Goal: Task Accomplishment & Management: Manage account settings

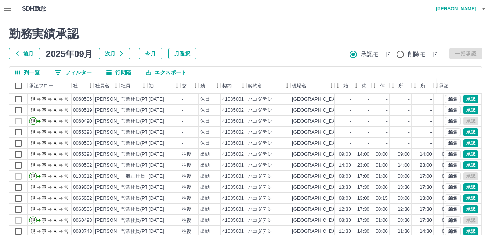
click at [74, 70] on button "0 フィルター" at bounding box center [72, 72] width 49 height 11
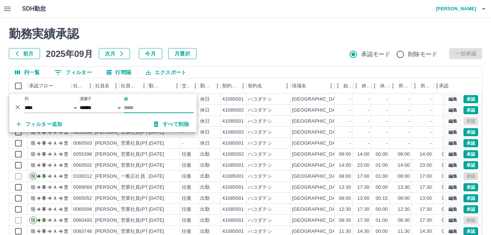
click at [155, 108] on input "値" at bounding box center [159, 107] width 70 height 11
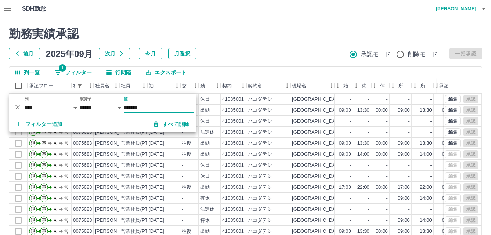
type input "*******"
click at [278, 29] on h2 "勤務実績承認" at bounding box center [245, 34] width 473 height 14
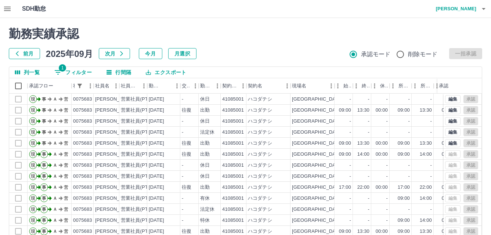
click at [79, 70] on button "1 フィルター" at bounding box center [72, 72] width 49 height 11
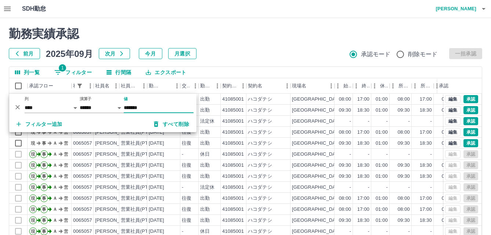
type input "*******"
click at [292, 34] on h2 "勤務実績承認" at bounding box center [245, 34] width 473 height 14
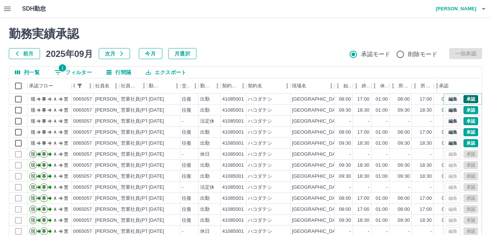
click at [463, 98] on button "承認" at bounding box center [470, 99] width 15 height 8
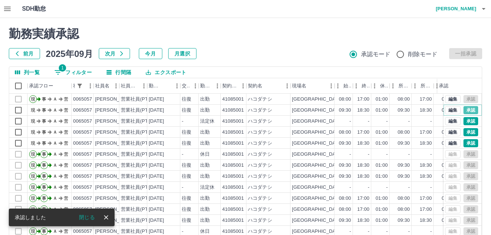
click at [463, 110] on button "承認" at bounding box center [470, 110] width 15 height 8
click at [465, 121] on button "承認" at bounding box center [470, 121] width 15 height 8
click at [464, 135] on button "承認" at bounding box center [470, 132] width 15 height 8
click at [463, 144] on button "承認" at bounding box center [470, 143] width 15 height 8
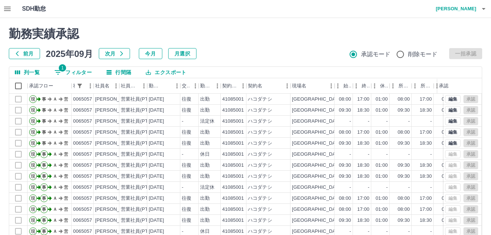
click at [77, 72] on button "1 フィルター" at bounding box center [72, 72] width 49 height 11
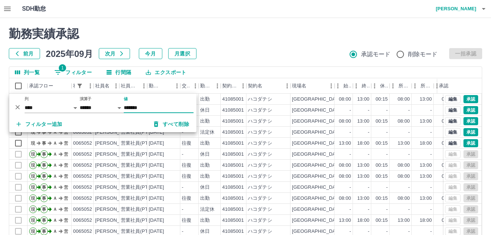
type input "*******"
click at [312, 68] on div "列一覧 1 フィルター 行間隔 エクスポート" at bounding box center [245, 72] width 473 height 11
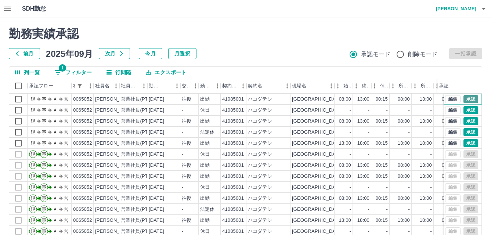
click at [469, 99] on button "承認" at bounding box center [470, 99] width 15 height 8
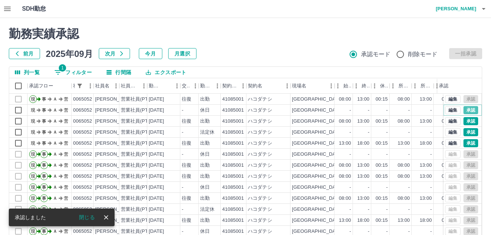
click at [468, 106] on button "承認" at bounding box center [470, 110] width 15 height 8
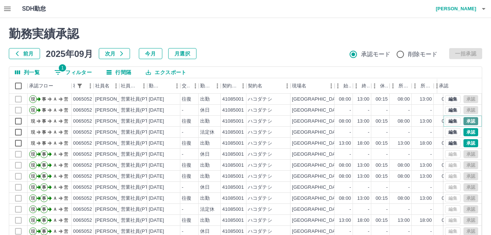
click at [463, 123] on button "承認" at bounding box center [470, 121] width 15 height 8
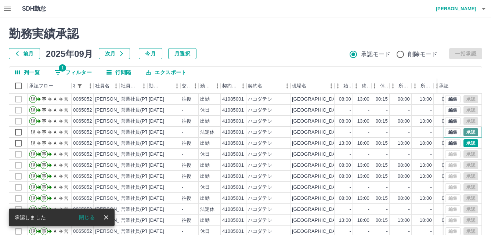
click at [463, 130] on button "承認" at bounding box center [470, 132] width 15 height 8
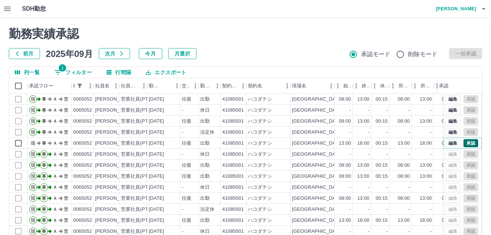
click at [463, 144] on button "承認" at bounding box center [470, 143] width 15 height 8
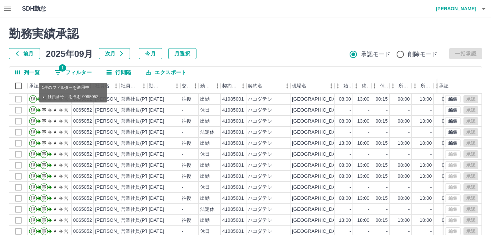
click at [79, 75] on button "1 フィルター" at bounding box center [72, 72] width 49 height 11
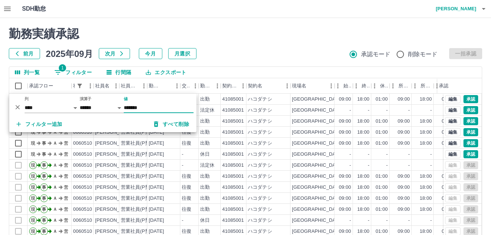
type input "*******"
click at [185, 30] on h2 "勤務実績承認" at bounding box center [245, 34] width 473 height 14
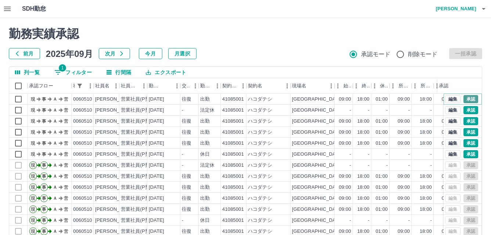
click at [463, 98] on button "承認" at bounding box center [470, 99] width 15 height 8
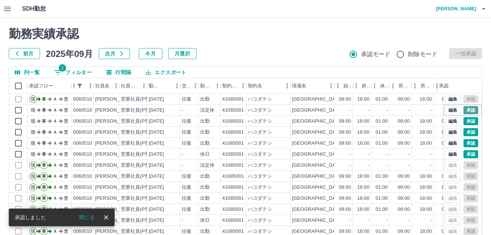
click at [465, 110] on button "承認" at bounding box center [470, 110] width 15 height 8
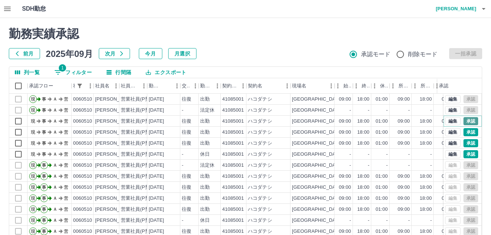
click at [465, 120] on button "承認" at bounding box center [470, 121] width 15 height 8
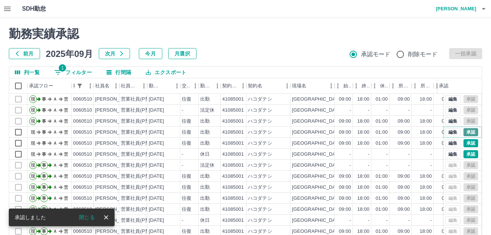
click at [465, 135] on button "承認" at bounding box center [470, 132] width 15 height 8
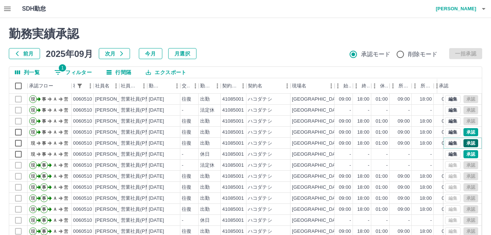
click at [465, 141] on button "承認" at bounding box center [470, 143] width 15 height 8
click at [465, 157] on button "承認" at bounding box center [470, 154] width 15 height 8
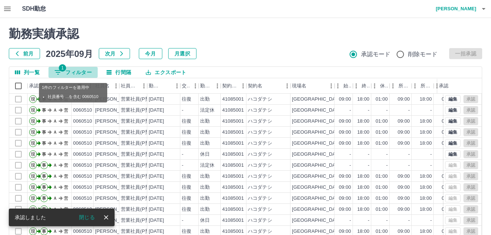
click at [70, 70] on button "1 フィルター" at bounding box center [72, 72] width 49 height 11
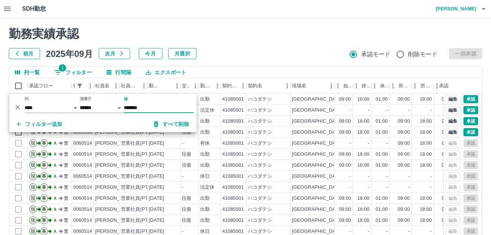
type input "*******"
click at [308, 54] on div "前月 2025年09月 次月 今月 月選択 承認モード 削除モード 一括承認" at bounding box center [245, 53] width 473 height 11
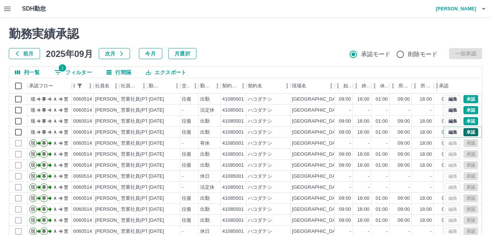
click at [469, 129] on button "承認" at bounding box center [470, 132] width 15 height 8
click at [463, 121] on button "承認" at bounding box center [470, 121] width 15 height 8
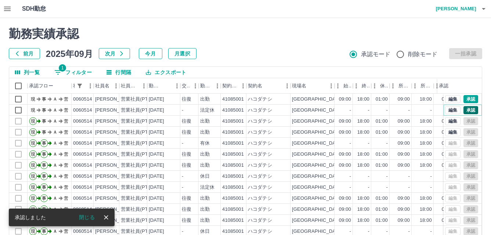
click at [463, 112] on button "承認" at bounding box center [470, 110] width 15 height 8
click at [464, 101] on button "承認" at bounding box center [470, 99] width 15 height 8
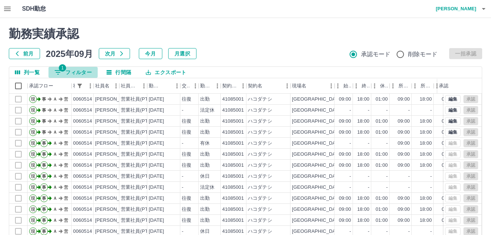
click at [83, 68] on button "1 フィルター" at bounding box center [72, 72] width 49 height 11
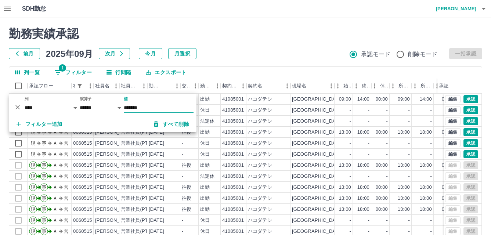
type input "*******"
click at [220, 56] on div "前月 2025年09月 次月 今月 月選択 承認モード 削除モード 一括承認" at bounding box center [245, 53] width 473 height 11
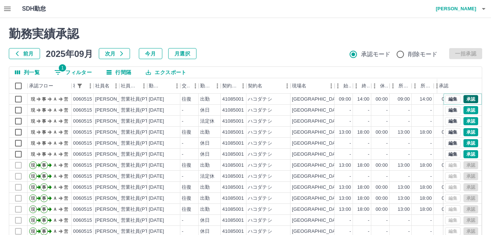
click at [466, 99] on button "承認" at bounding box center [470, 99] width 15 height 8
click at [465, 107] on button "承認" at bounding box center [470, 110] width 15 height 8
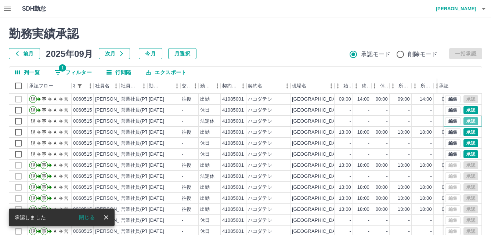
click at [465, 118] on button "承認" at bounding box center [470, 121] width 15 height 8
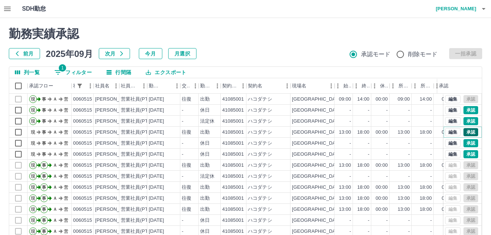
click at [464, 131] on button "承認" at bounding box center [470, 132] width 15 height 8
click at [463, 145] on button "承認" at bounding box center [470, 143] width 15 height 8
click at [463, 154] on button "承認" at bounding box center [470, 154] width 15 height 8
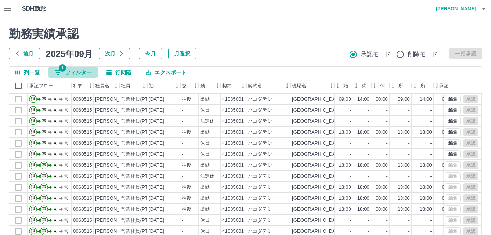
click at [72, 73] on button "1 フィルター" at bounding box center [72, 72] width 49 height 11
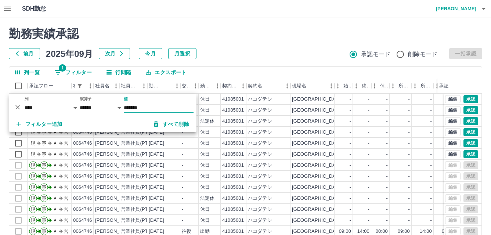
type input "*******"
click at [277, 56] on div "前月 2025年09月 次月 今月 月選択 承認モード 削除モード 一括承認" at bounding box center [245, 53] width 473 height 11
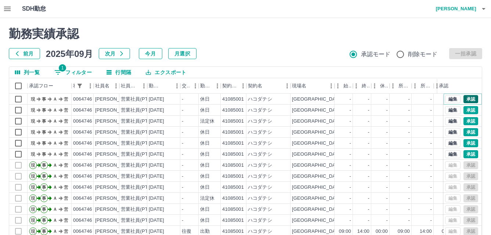
click at [466, 96] on button "承認" at bounding box center [470, 99] width 15 height 8
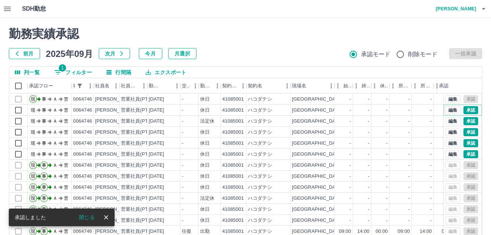
click at [466, 109] on button "承認" at bounding box center [470, 110] width 15 height 8
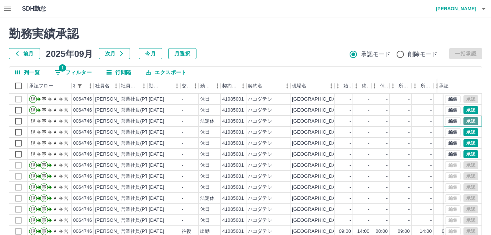
click at [466, 120] on button "承認" at bounding box center [470, 121] width 15 height 8
click at [466, 133] on button "承認" at bounding box center [470, 132] width 15 height 8
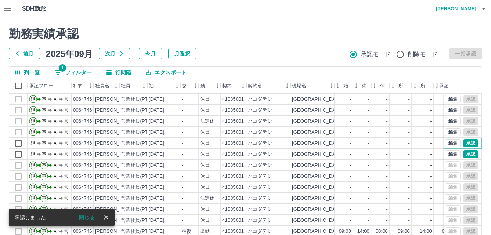
click at [468, 142] on button "承認" at bounding box center [470, 143] width 15 height 8
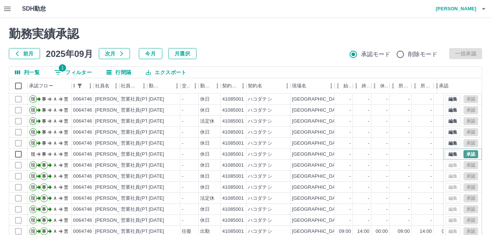
click at [465, 154] on button "承認" at bounding box center [470, 154] width 15 height 8
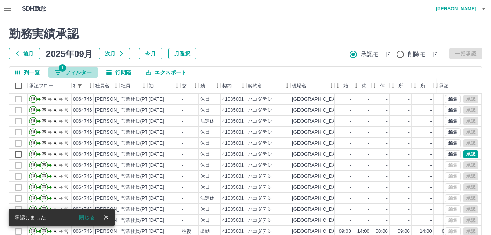
click at [75, 71] on button "1 フィルター" at bounding box center [72, 72] width 49 height 11
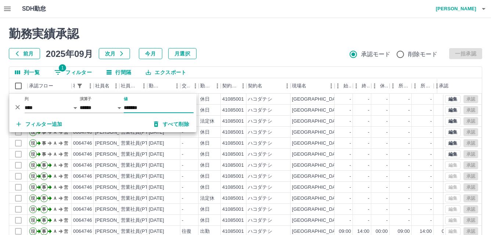
click at [259, 25] on div "勤務実績承認 前月 [DATE] 次月 今月 月選択 承認モード 削除モード 一括承認 列一覧 1 フィルター 行間隔 エクスポート 承認フロー 社員番号 社…" at bounding box center [245, 164] width 491 height 292
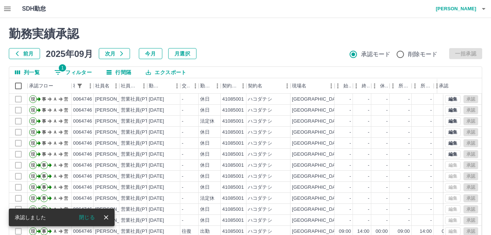
click at [75, 74] on button "1 フィルター" at bounding box center [72, 72] width 49 height 11
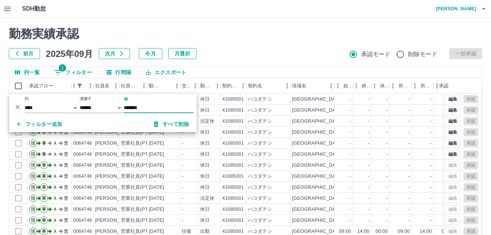
click at [160, 108] on input "*******" at bounding box center [159, 107] width 70 height 11
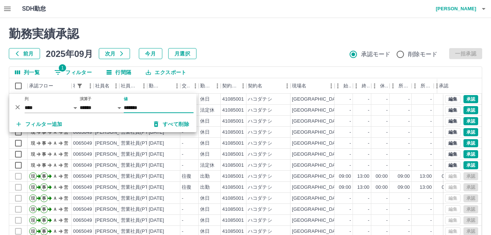
type input "*******"
click at [247, 27] on h2 "勤務実績承認" at bounding box center [245, 34] width 473 height 14
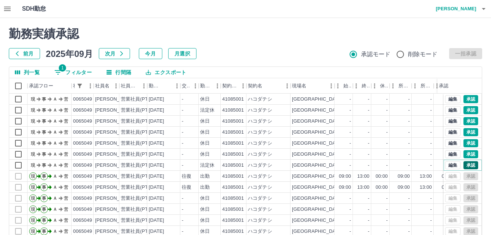
click at [463, 162] on button "承認" at bounding box center [470, 165] width 15 height 8
click at [463, 156] on button "承認" at bounding box center [470, 154] width 15 height 8
click at [463, 146] on button "承認" at bounding box center [470, 143] width 15 height 8
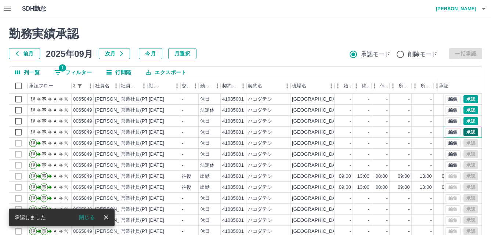
click at [464, 133] on button "承認" at bounding box center [470, 132] width 15 height 8
click at [465, 131] on div "編集 承認" at bounding box center [461, 132] width 33 height 8
click at [464, 122] on button "承認" at bounding box center [470, 121] width 15 height 8
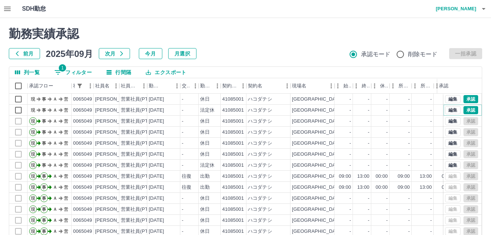
click at [465, 111] on button "承認" at bounding box center [470, 110] width 15 height 8
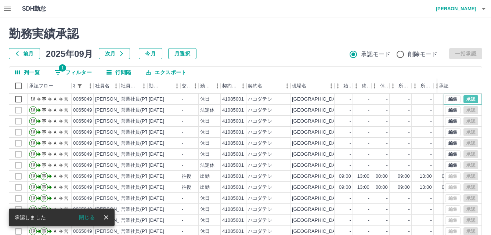
click at [465, 100] on button "承認" at bounding box center [470, 99] width 15 height 8
click at [70, 73] on button "1 フィルター" at bounding box center [72, 72] width 49 height 11
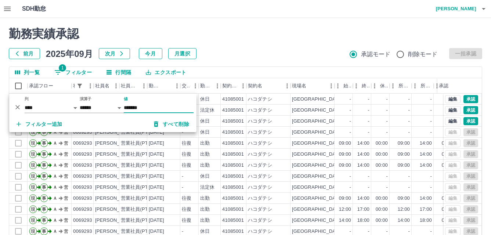
type input "*******"
click at [253, 50] on div "前月 2025年09月 次月 今月 月選択 承認モード 削除モード 一括承認" at bounding box center [245, 53] width 473 height 11
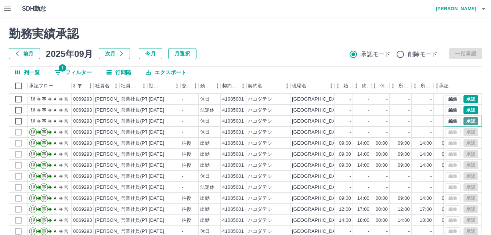
click at [463, 121] on button "承認" at bounding box center [470, 121] width 15 height 8
click at [463, 113] on button "承認" at bounding box center [470, 110] width 15 height 8
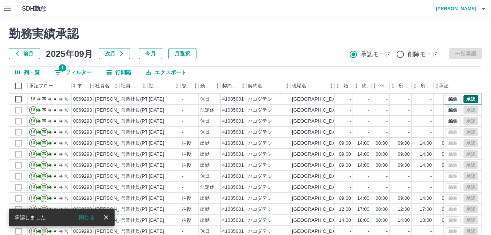
click at [463, 101] on button "承認" at bounding box center [470, 99] width 15 height 8
click at [79, 71] on button "1 フィルター" at bounding box center [72, 72] width 49 height 11
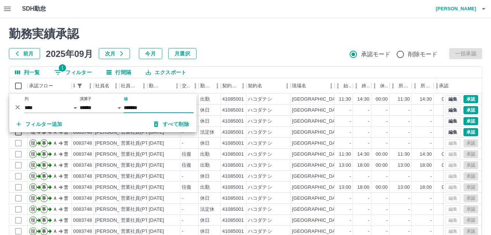
type input "*******"
click at [322, 46] on div "勤務実績承認 前月 2025年09月 次月 今月 月選択 承認モード 削除モード 一括承認" at bounding box center [245, 43] width 473 height 32
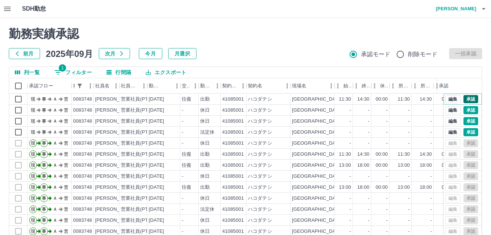
click at [463, 102] on button "承認" at bounding box center [470, 99] width 15 height 8
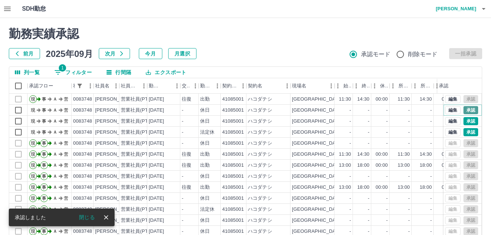
click at [463, 109] on button "承認" at bounding box center [470, 110] width 15 height 8
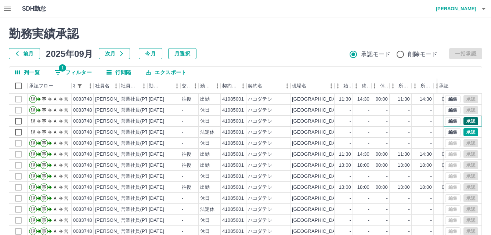
click at [463, 119] on button "承認" at bounding box center [470, 121] width 15 height 8
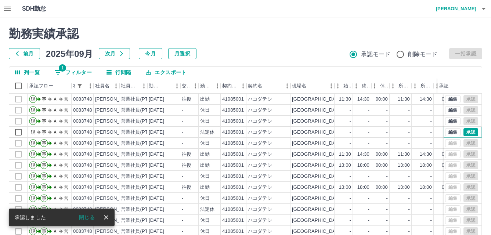
click at [465, 131] on button "承認" at bounding box center [470, 132] width 15 height 8
click at [79, 71] on button "1 フィルター" at bounding box center [72, 72] width 49 height 11
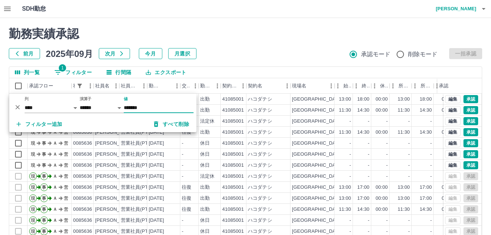
type input "*******"
click at [224, 60] on div "勤務実績承認 前月 [DATE] 次月 今月 月選択 承認モード 削除モード 一括承認 列一覧 1 フィルター 行間隔 エクスポート 承認フロー 社員番号 社…" at bounding box center [245, 164] width 491 height 292
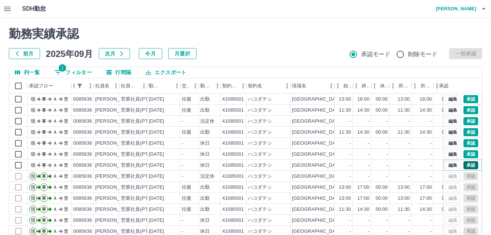
click at [466, 162] on button "承認" at bounding box center [470, 165] width 15 height 8
click at [463, 158] on button "承認" at bounding box center [470, 154] width 15 height 8
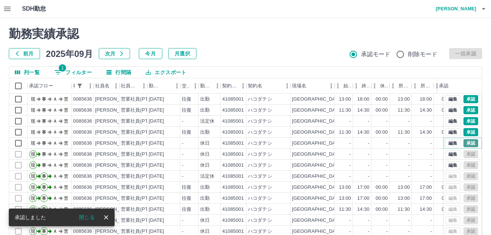
click at [465, 144] on button "承認" at bounding box center [470, 143] width 15 height 8
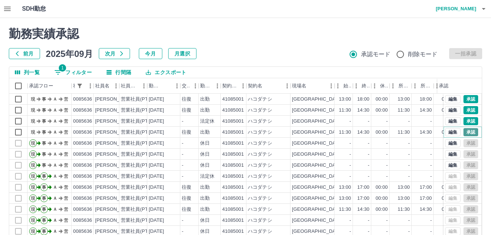
click at [463, 133] on button "承認" at bounding box center [470, 132] width 15 height 8
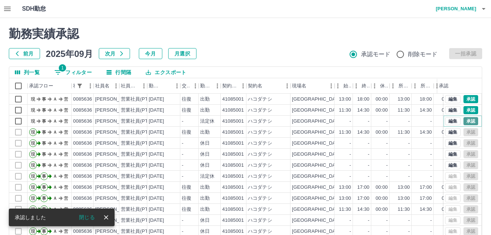
click at [463, 124] on button "承認" at bounding box center [470, 121] width 15 height 8
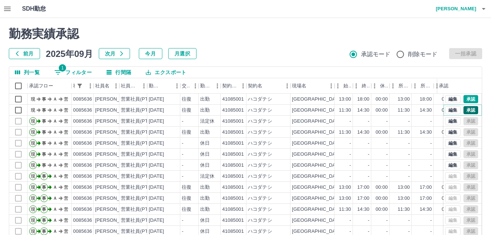
click at [463, 113] on button "承認" at bounding box center [470, 110] width 15 height 8
click at [84, 77] on button "1 フィルター" at bounding box center [72, 72] width 49 height 11
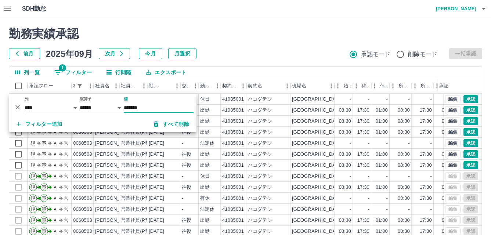
type input "*******"
click at [237, 52] on div "前月 2025年09月 次月 今月 月選択 承認モード 削除モード 一括承認" at bounding box center [245, 53] width 473 height 11
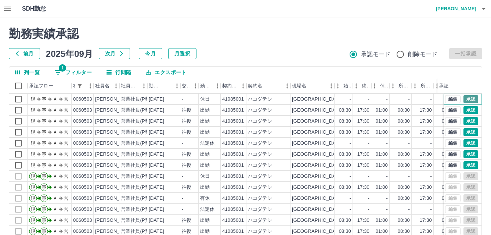
click at [467, 100] on button "承認" at bounding box center [470, 99] width 15 height 8
click at [469, 108] on button "承認" at bounding box center [470, 110] width 15 height 8
click at [463, 118] on button "承認" at bounding box center [470, 121] width 15 height 8
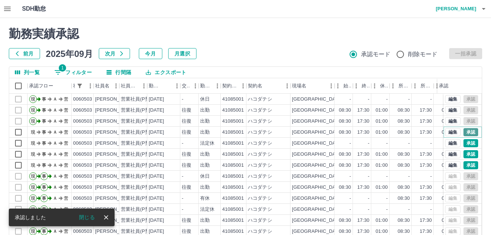
click at [463, 132] on button "承認" at bounding box center [470, 132] width 15 height 8
click at [466, 141] on button "承認" at bounding box center [470, 143] width 15 height 8
click at [466, 154] on button "承認" at bounding box center [470, 154] width 15 height 8
click at [471, 163] on button "承認" at bounding box center [470, 165] width 15 height 8
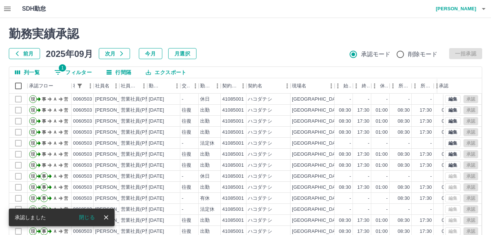
click at [73, 69] on button "1 フィルター" at bounding box center [72, 72] width 49 height 11
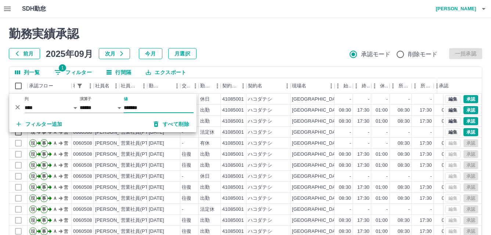
type input "*******"
click at [288, 61] on div "勤務実績承認 前月 [DATE] 次月 今月 月選択 承認モード 削除モード 一括承認 列一覧 1 フィルター 行間隔 エクスポート 承認フロー 社員番号 社…" at bounding box center [245, 164] width 491 height 292
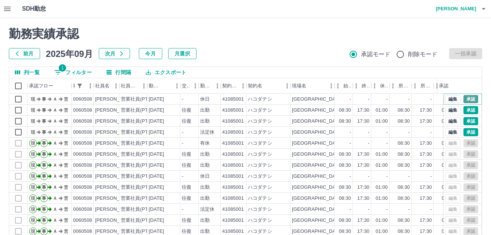
click at [464, 101] on button "承認" at bounding box center [470, 99] width 15 height 8
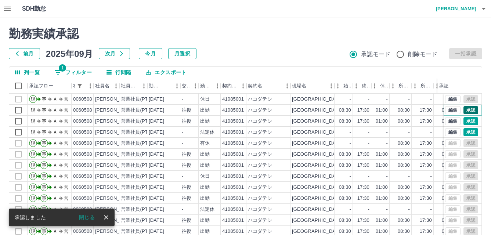
click at [463, 112] on button "承認" at bounding box center [470, 110] width 15 height 8
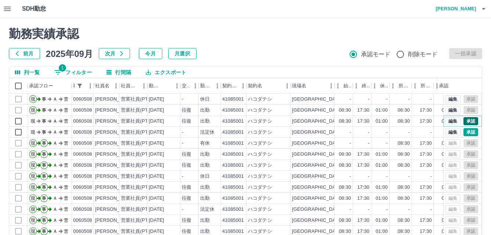
click at [463, 120] on button "承認" at bounding box center [470, 121] width 15 height 8
click at [463, 133] on button "承認" at bounding box center [470, 132] width 15 height 8
click at [89, 71] on button "1 フィルター" at bounding box center [72, 72] width 49 height 11
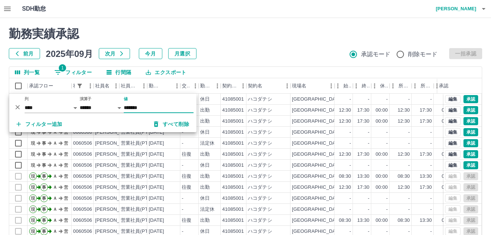
type input "*******"
click at [293, 33] on h2 "勤務実績承認" at bounding box center [245, 34] width 473 height 14
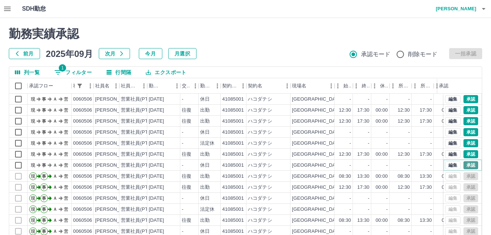
click at [464, 168] on button "承認" at bounding box center [470, 165] width 15 height 8
click at [464, 154] on button "承認" at bounding box center [470, 154] width 15 height 8
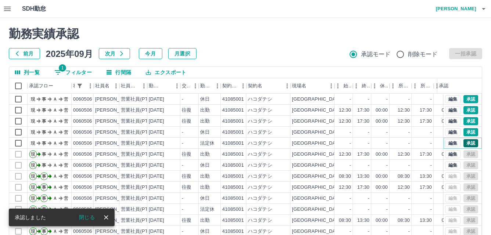
click at [464, 143] on button "承認" at bounding box center [470, 143] width 15 height 8
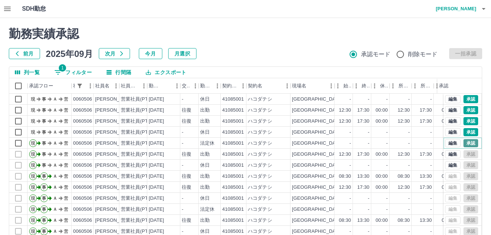
click at [464, 143] on button "承認" at bounding box center [470, 143] width 15 height 8
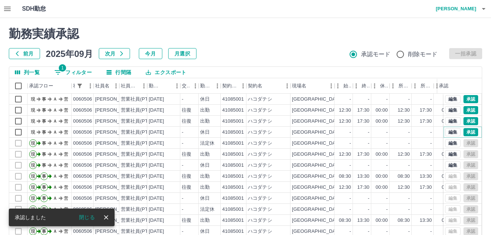
click at [464, 133] on button "承認" at bounding box center [470, 132] width 15 height 8
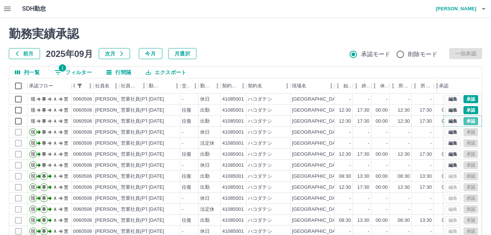
click at [464, 118] on button "承認" at bounding box center [470, 121] width 15 height 8
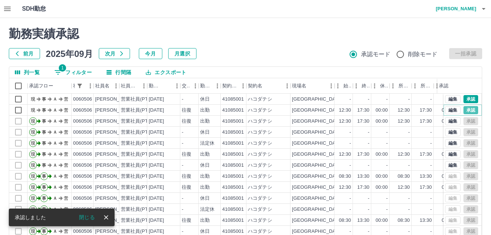
click at [465, 111] on button "承認" at bounding box center [470, 110] width 15 height 8
click at [465, 101] on button "承認" at bounding box center [470, 99] width 15 height 8
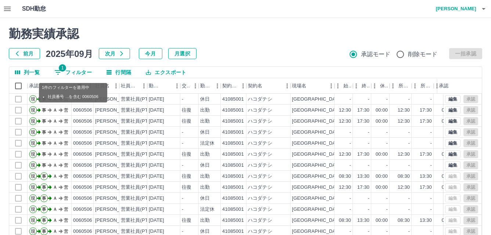
click at [78, 70] on button "1 フィルター" at bounding box center [72, 72] width 49 height 11
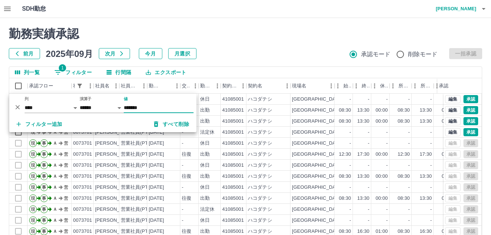
type input "*******"
click at [212, 50] on div "前月 2025年09月 次月 今月 月選択 承認モード 削除モード 一括承認" at bounding box center [245, 53] width 473 height 11
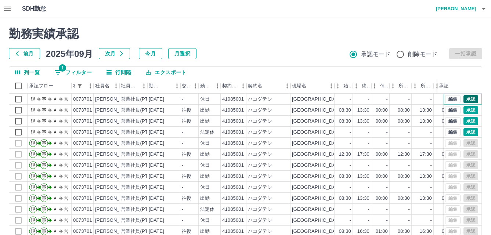
click at [469, 99] on button "承認" at bounding box center [470, 99] width 15 height 8
click at [463, 109] on button "承認" at bounding box center [470, 110] width 15 height 8
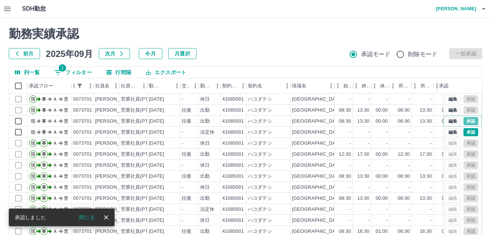
click at [465, 119] on button "承認" at bounding box center [470, 121] width 15 height 8
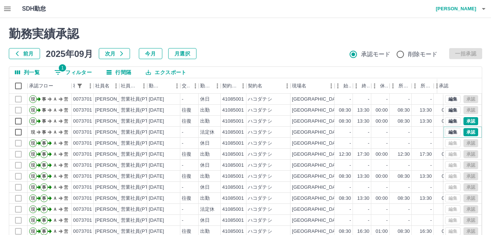
click at [465, 131] on button "承認" at bounding box center [470, 132] width 15 height 8
click at [77, 72] on button "1 フィルター" at bounding box center [72, 72] width 49 height 11
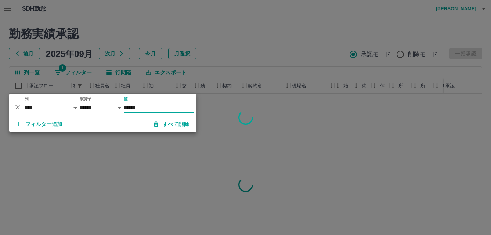
click at [130, 106] on input "******" at bounding box center [159, 107] width 70 height 11
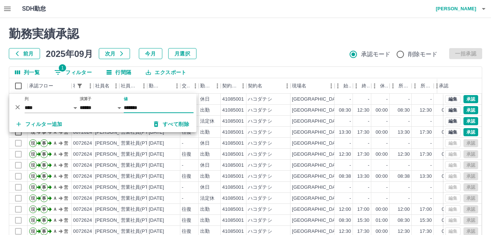
type input "*******"
click at [314, 57] on div "前月 2025年09月 次月 今月 月選択 承認モード 削除モード 一括承認" at bounding box center [245, 53] width 473 height 11
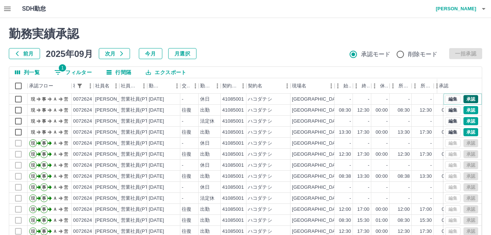
click at [466, 101] on button "承認" at bounding box center [470, 99] width 15 height 8
click at [465, 107] on button "承認" at bounding box center [470, 110] width 15 height 8
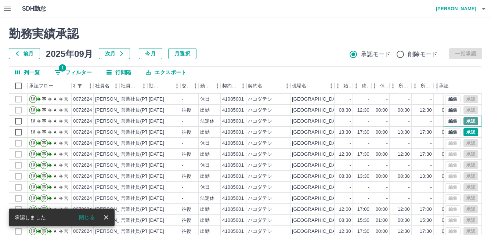
click at [463, 119] on button "承認" at bounding box center [470, 121] width 15 height 8
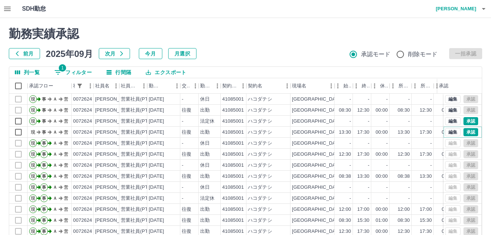
click at [463, 133] on button "承認" at bounding box center [470, 132] width 15 height 8
click at [66, 71] on button "1 フィルター" at bounding box center [72, 72] width 49 height 11
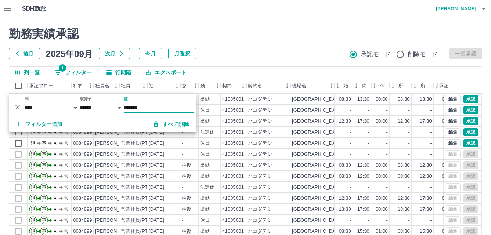
type input "*******"
click at [299, 57] on div "前月 2025年09月 次月 今月 月選択 承認モード 削除モード 一括承認" at bounding box center [245, 53] width 473 height 11
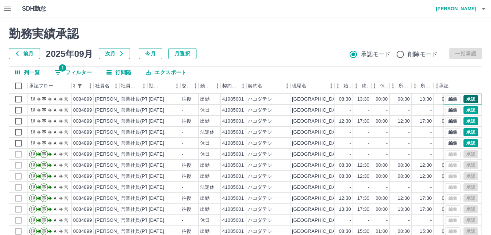
click at [463, 100] on button "承認" at bounding box center [470, 99] width 15 height 8
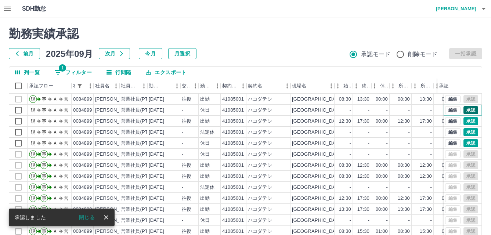
click at [463, 111] on button "承認" at bounding box center [470, 110] width 15 height 8
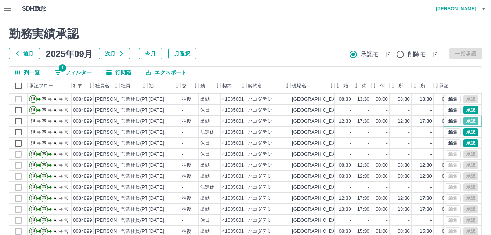
click at [463, 118] on button "承認" at bounding box center [470, 121] width 15 height 8
click at [463, 130] on button "承認" at bounding box center [470, 132] width 15 height 8
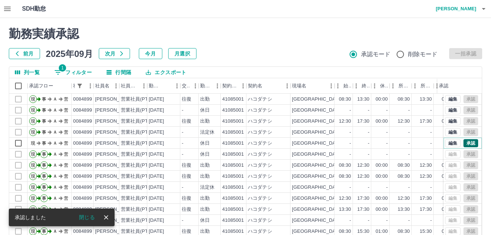
click at [464, 143] on button "承認" at bounding box center [470, 143] width 15 height 8
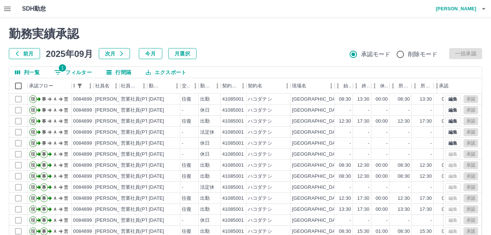
click at [60, 68] on span "1" at bounding box center [62, 67] width 7 height 7
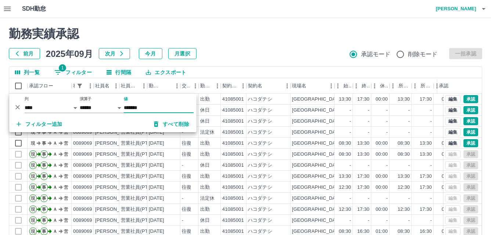
type input "*******"
click at [219, 32] on h2 "勤務実績承認" at bounding box center [245, 34] width 473 height 14
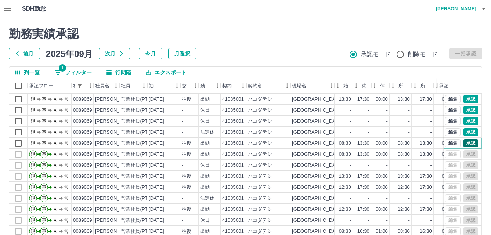
click at [463, 143] on button "承認" at bounding box center [470, 143] width 15 height 8
click at [463, 132] on button "承認" at bounding box center [470, 132] width 15 height 8
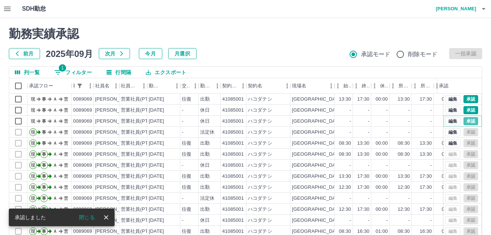
click at [463, 123] on button "承認" at bounding box center [470, 121] width 15 height 8
click at [463, 110] on button "承認" at bounding box center [470, 110] width 15 height 8
click at [463, 97] on button "承認" at bounding box center [470, 99] width 15 height 8
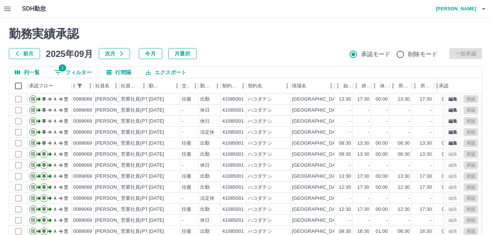
click at [73, 75] on button "1 フィルター" at bounding box center [72, 72] width 49 height 11
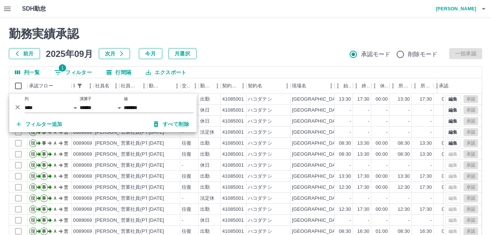
click at [281, 21] on div "勤務実績承認 前月 [DATE] 次月 今月 月選択 承認モード 削除モード 一括承認 列一覧 1 フィルター 行間隔 エクスポート 承認フロー 社員番号 社…" at bounding box center [245, 164] width 491 height 292
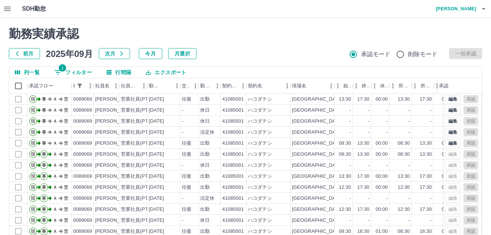
click at [7, 11] on icon "button" at bounding box center [7, 8] width 9 height 9
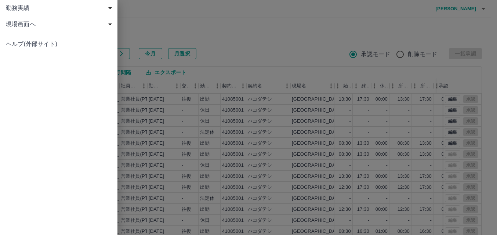
click at [10, 24] on span "現場画面へ" at bounding box center [60, 24] width 109 height 9
click at [14, 42] on span "現場画面へ" at bounding box center [62, 40] width 98 height 9
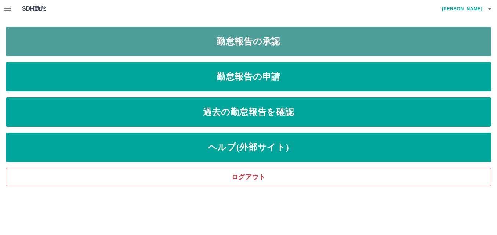
click at [184, 44] on link "勤怠報告の承認" at bounding box center [248, 41] width 485 height 29
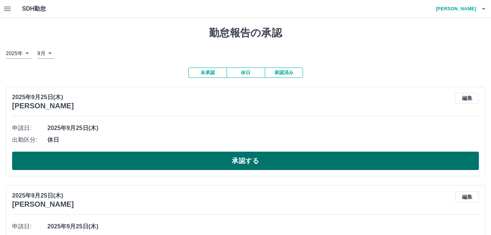
click at [185, 158] on button "承認する" at bounding box center [245, 161] width 467 height 18
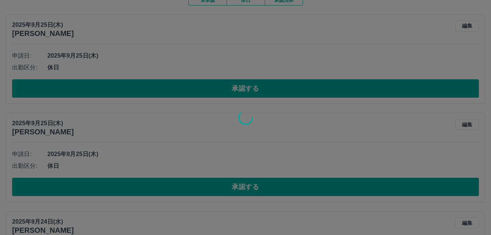
scroll to position [73, 0]
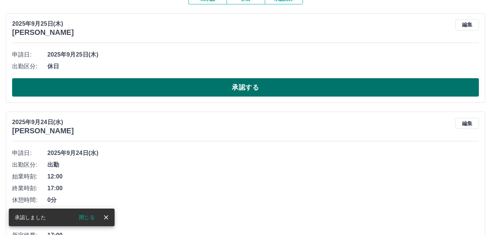
click at [169, 80] on button "承認する" at bounding box center [245, 87] width 467 height 18
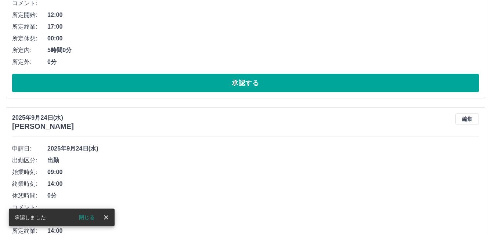
scroll to position [85, 0]
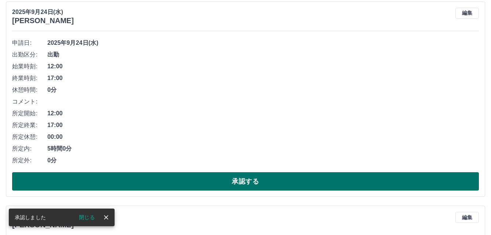
click at [202, 184] on button "承認する" at bounding box center [245, 181] width 467 height 18
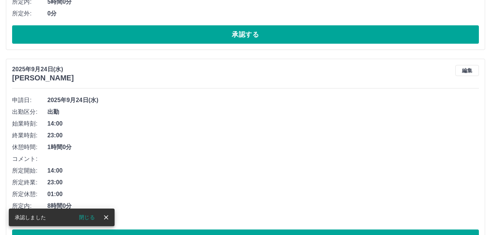
scroll to position [28, 0]
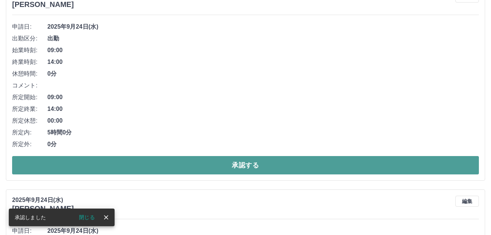
click at [199, 169] on button "承認する" at bounding box center [245, 165] width 467 height 18
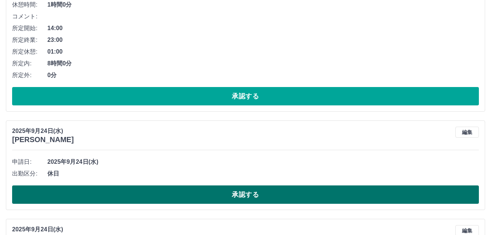
scroll to position [184, 0]
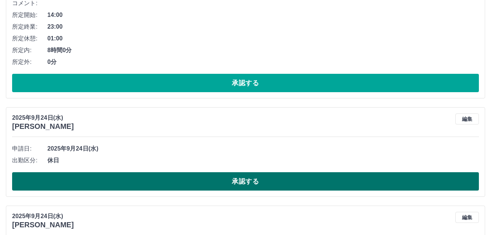
click at [197, 178] on button "承認する" at bounding box center [245, 181] width 467 height 18
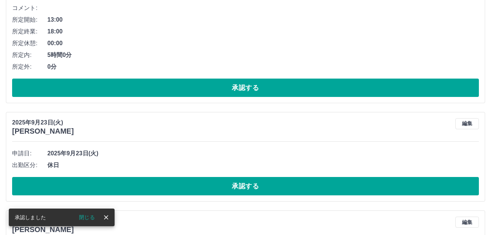
scroll to position [489, 0]
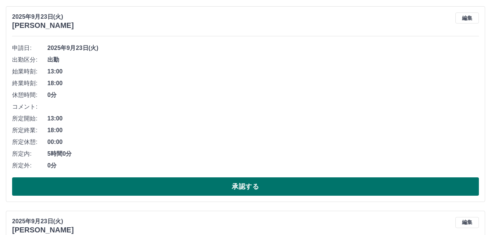
click at [200, 180] on button "承認する" at bounding box center [245, 186] width 467 height 18
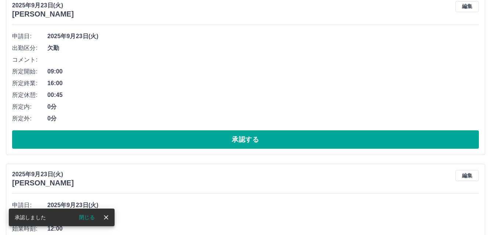
scroll to position [394, 0]
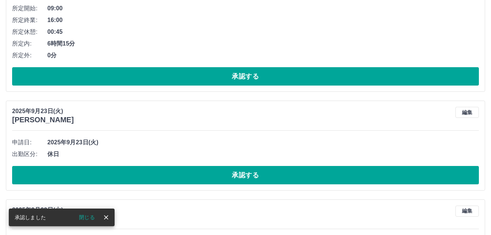
click at [200, 180] on button "承認する" at bounding box center [245, 175] width 467 height 18
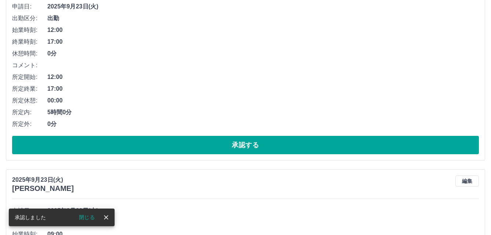
scroll to position [700, 0]
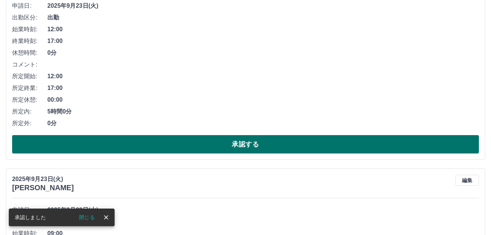
click at [204, 149] on button "承認する" at bounding box center [245, 144] width 467 height 18
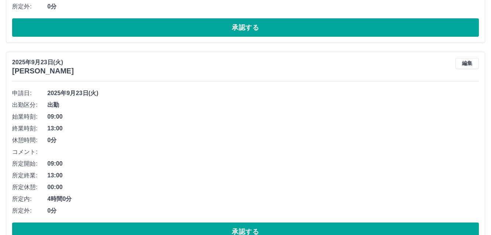
scroll to position [643, 0]
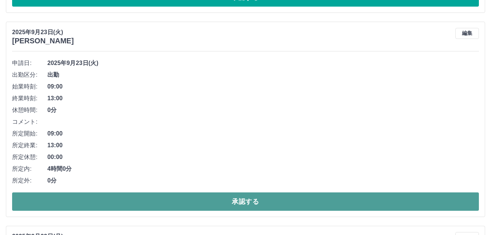
click at [205, 199] on button "承認する" at bounding box center [245, 201] width 467 height 18
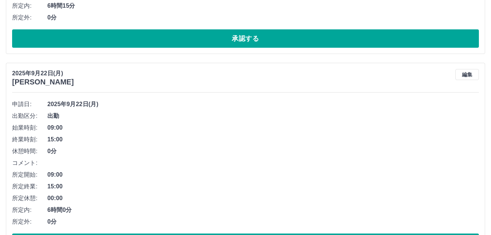
scroll to position [953, 0]
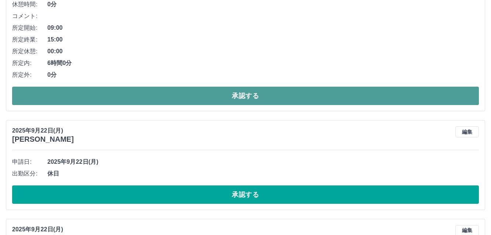
click at [205, 95] on button "承認する" at bounding box center [245, 96] width 467 height 18
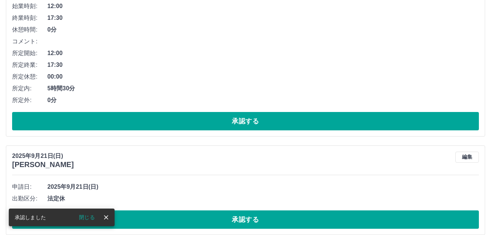
scroll to position [822, 0]
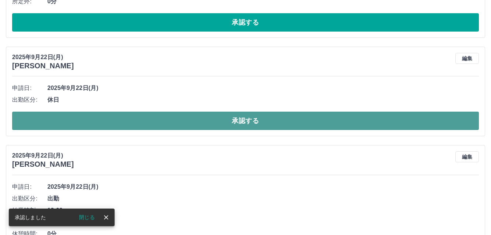
click at [216, 124] on button "承認する" at bounding box center [245, 121] width 467 height 18
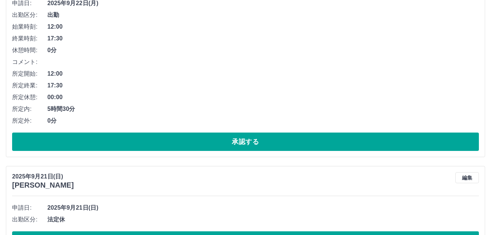
scroll to position [907, 0]
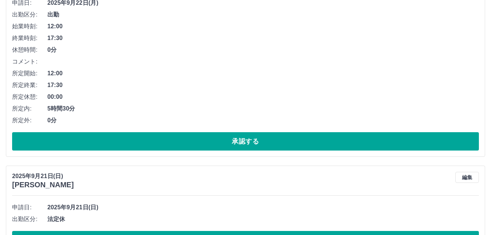
click at [185, 154] on div "[DATE] [PERSON_NAME] 編集 申請日: [DATE] 出勤区分: 出勤 始業時刻: 12:00 終業時刻: 17:30 休憩時間: 0分 コ…" at bounding box center [245, 58] width 479 height 195
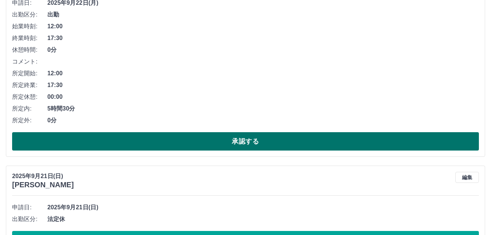
click at [186, 145] on button "承認する" at bounding box center [245, 141] width 467 height 18
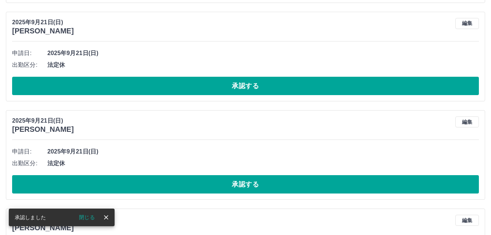
scroll to position [850, 0]
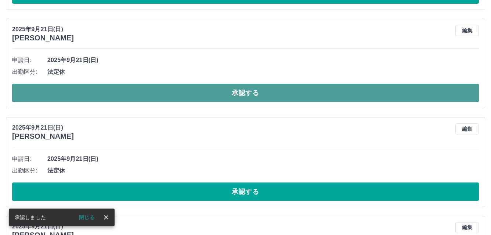
click at [177, 88] on button "承認する" at bounding box center [245, 93] width 467 height 18
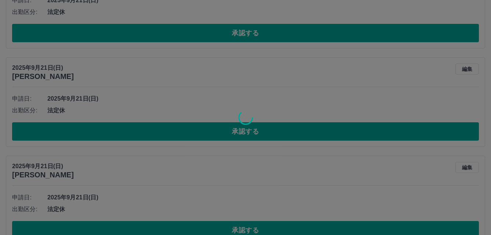
scroll to position [1008, 0]
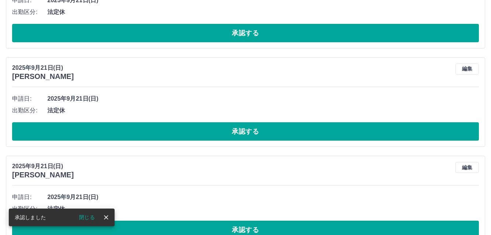
click at [173, 124] on button "承認する" at bounding box center [245, 131] width 467 height 18
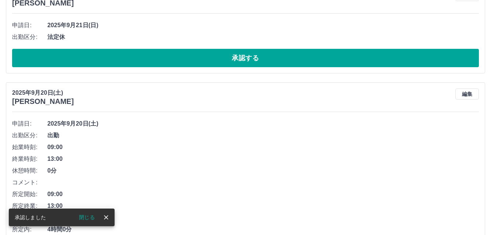
scroll to position [983, 0]
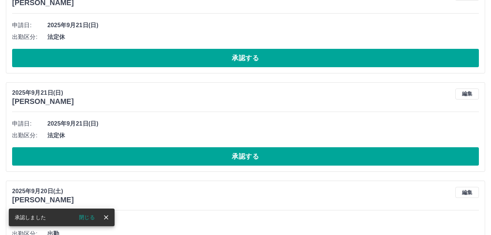
click at [160, 157] on button "承認する" at bounding box center [245, 156] width 467 height 18
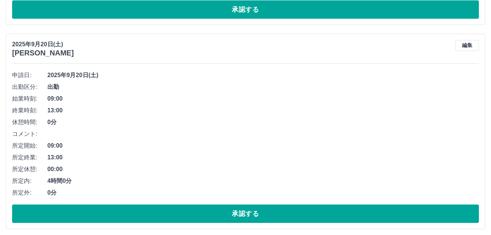
scroll to position [1069, 0]
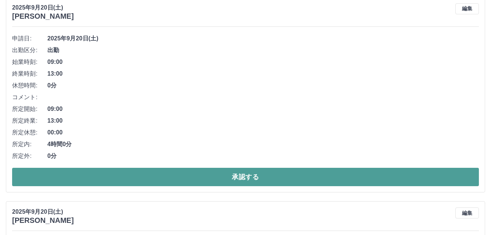
click at [161, 172] on button "承認する" at bounding box center [245, 177] width 467 height 18
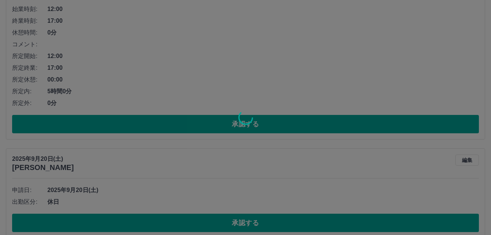
scroll to position [1122, 0]
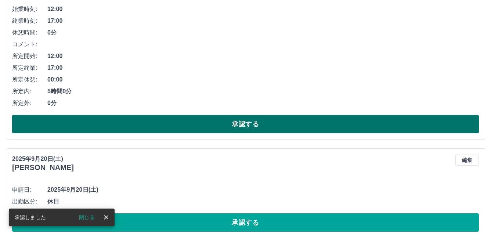
click at [184, 122] on button "承認する" at bounding box center [245, 124] width 467 height 18
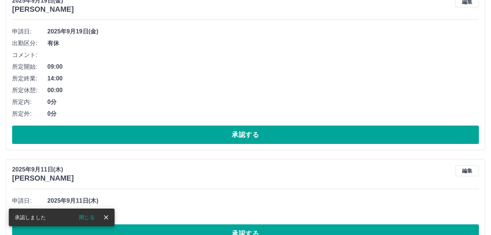
scroll to position [1174, 0]
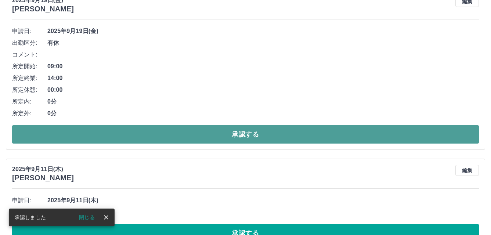
click at [184, 128] on button "承認する" at bounding box center [245, 134] width 467 height 18
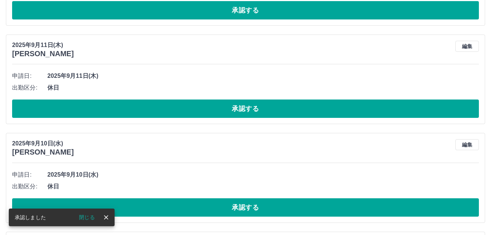
scroll to position [1152, 0]
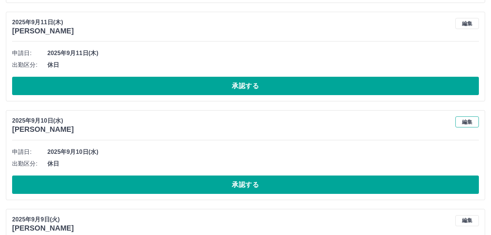
click at [469, 121] on button "編集" at bounding box center [467, 121] width 24 height 11
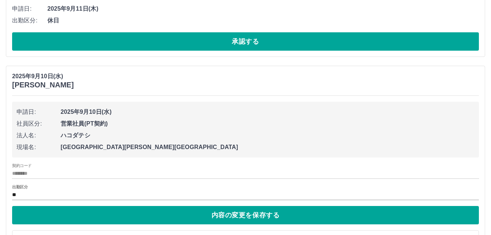
scroll to position [1263, 0]
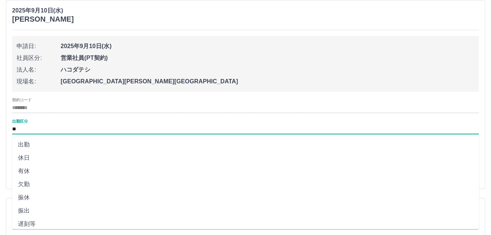
click at [34, 132] on input "**" at bounding box center [245, 129] width 467 height 9
click at [31, 146] on li "出勤" at bounding box center [245, 144] width 467 height 13
type input "**"
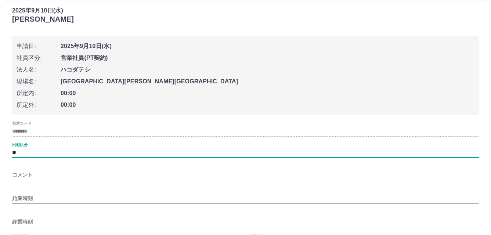
click at [40, 199] on input "始業時刻" at bounding box center [245, 198] width 467 height 11
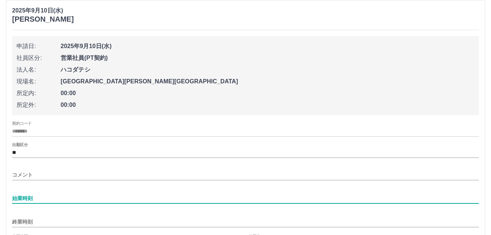
type input "****"
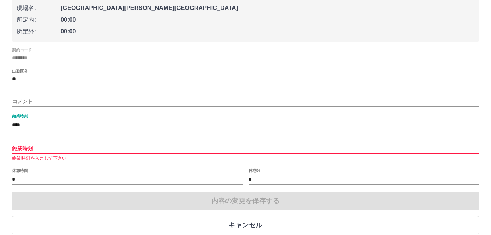
click at [61, 145] on input "終業時刻" at bounding box center [245, 148] width 467 height 11
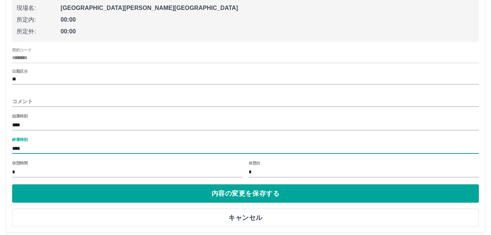
type input "****"
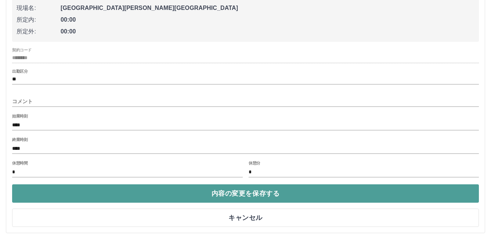
click at [235, 191] on button "内容の変更を保存する" at bounding box center [245, 193] width 467 height 18
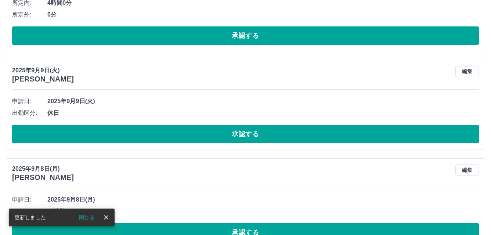
scroll to position [1409, 0]
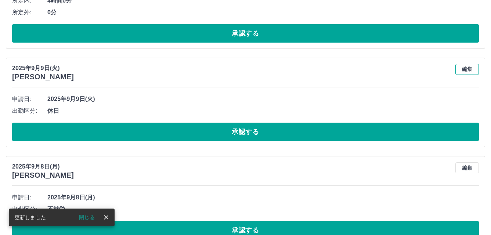
click at [468, 69] on button "編集" at bounding box center [467, 69] width 24 height 11
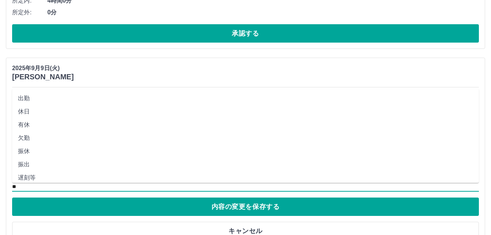
click at [49, 188] on input "**" at bounding box center [245, 186] width 467 height 9
click at [37, 97] on li "出勤" at bounding box center [245, 98] width 467 height 13
type input "**"
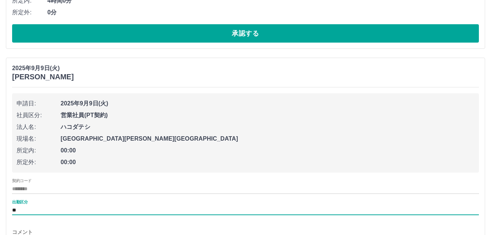
scroll to position [1483, 0]
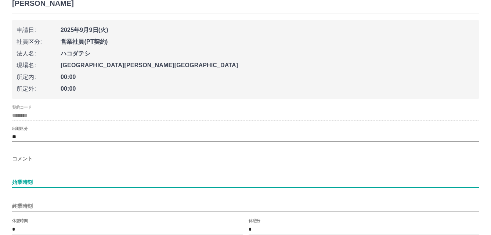
click at [75, 183] on input "始業時刻" at bounding box center [245, 182] width 467 height 11
type input "****"
click at [62, 207] on input "終業時刻" at bounding box center [245, 206] width 467 height 11
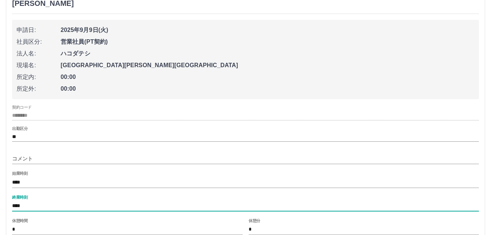
drag, startPoint x: 18, startPoint y: 206, endPoint x: 132, endPoint y: 234, distance: 117.2
click at [19, 206] on input "****" at bounding box center [245, 206] width 467 height 11
type input "****"
click at [7, 180] on div "[DATE] [PERSON_NAME] 申請日: [DATE] 社員区分: 営業社員(PT契約) 法人名: ハコダテシ 現場名: [GEOGRAPHIC_D…" at bounding box center [245, 137] width 479 height 307
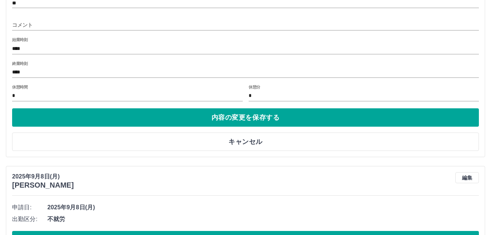
scroll to position [1630, 0]
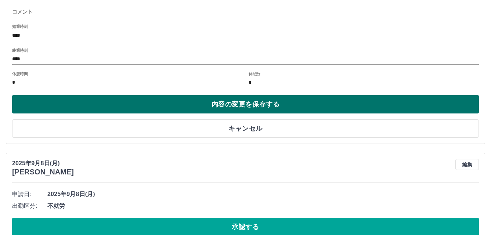
click at [246, 109] on button "内容の変更を保存する" at bounding box center [245, 104] width 467 height 18
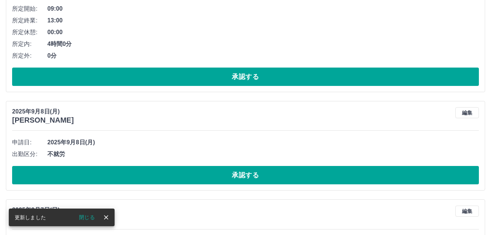
scroll to position [1593, 0]
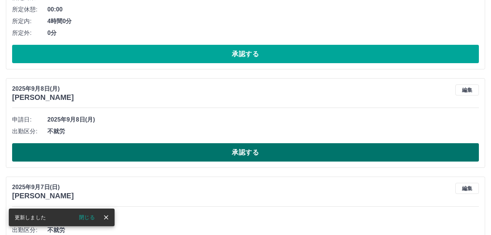
click at [243, 149] on button "承認する" at bounding box center [245, 152] width 467 height 18
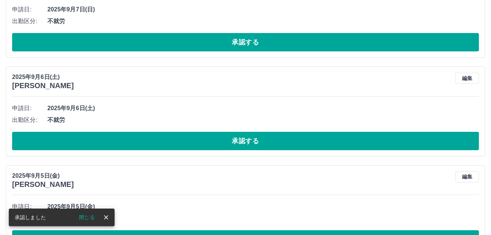
scroll to position [1605, 0]
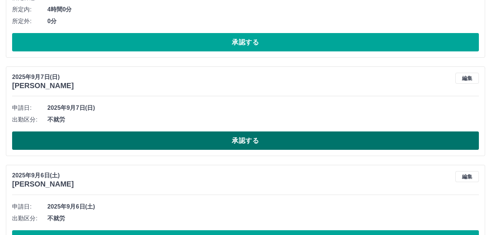
click at [197, 145] on button "承認する" at bounding box center [245, 140] width 467 height 18
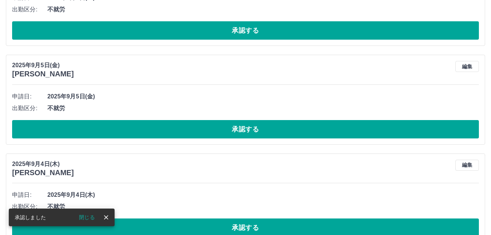
scroll to position [1617, 0]
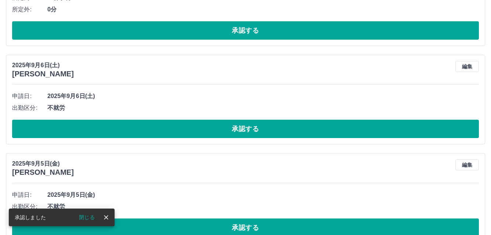
click at [202, 131] on button "承認する" at bounding box center [245, 129] width 467 height 18
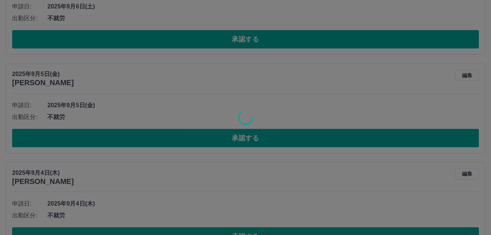
scroll to position [1727, 0]
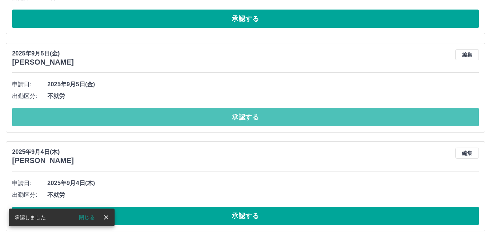
click at [208, 122] on button "承認する" at bounding box center [245, 117] width 467 height 18
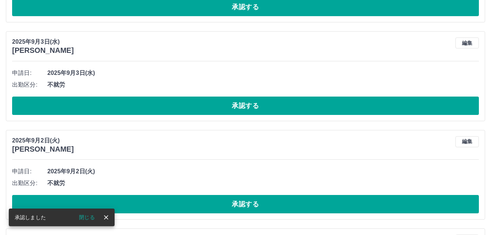
scroll to position [1640, 0]
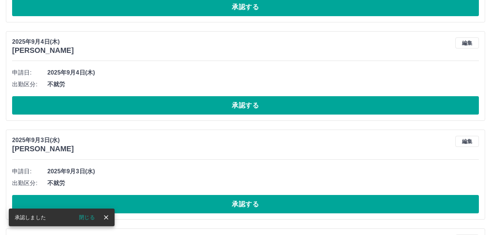
click at [213, 109] on button "承認する" at bounding box center [245, 105] width 467 height 18
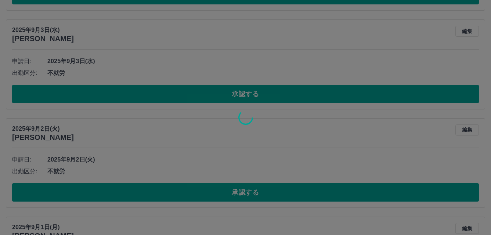
scroll to position [1652, 0]
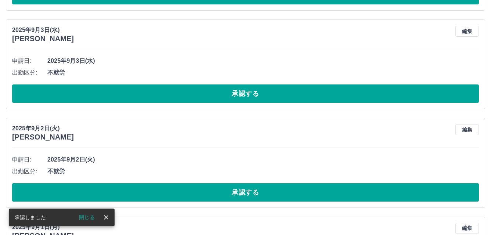
click at [216, 97] on button "承認する" at bounding box center [245, 93] width 467 height 18
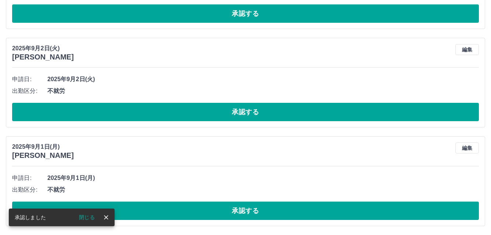
scroll to position [1634, 0]
click at [216, 116] on button "承認する" at bounding box center [245, 112] width 467 height 18
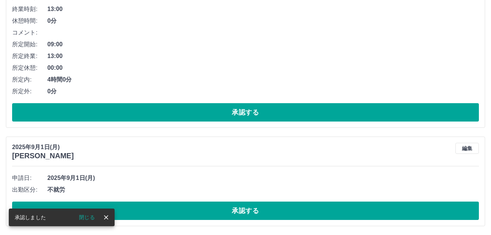
scroll to position [1535, 0]
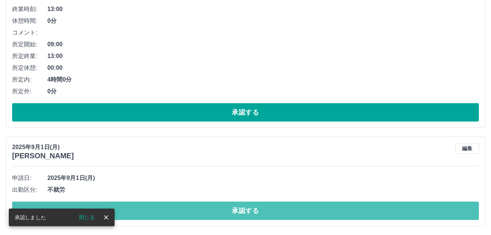
click at [204, 216] on button "承認する" at bounding box center [245, 211] width 467 height 18
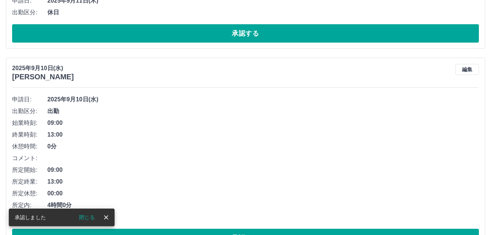
scroll to position [1242, 0]
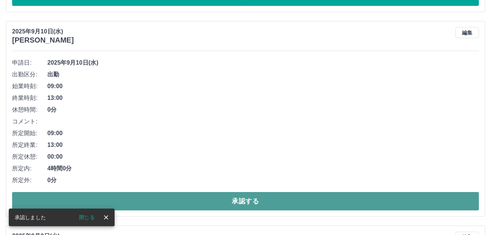
click at [250, 195] on button "承認する" at bounding box center [245, 201] width 467 height 18
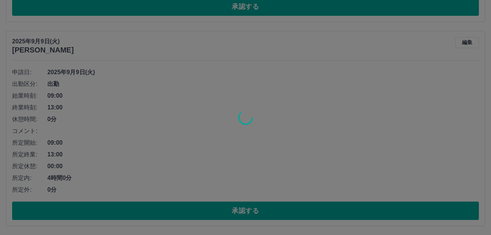
scroll to position [1232, 0]
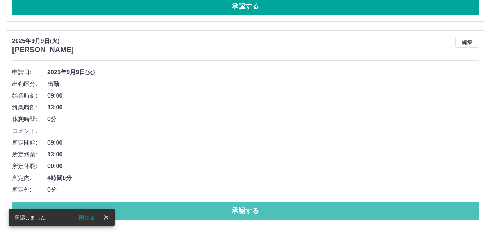
click at [257, 205] on button "承認する" at bounding box center [245, 211] width 467 height 18
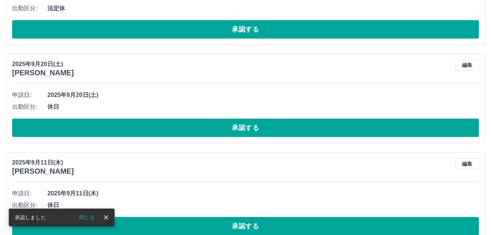
scroll to position [1028, 0]
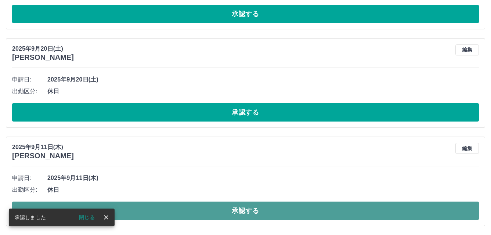
click at [244, 213] on button "承認する" at bounding box center [245, 211] width 467 height 18
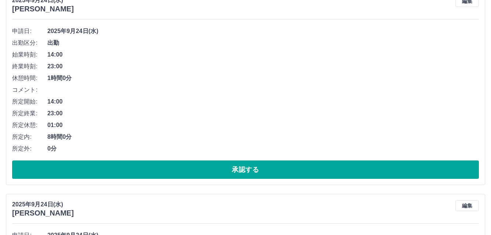
scroll to position [147, 0]
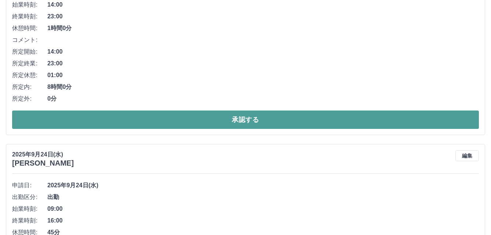
click at [234, 127] on button "承認する" at bounding box center [245, 120] width 467 height 18
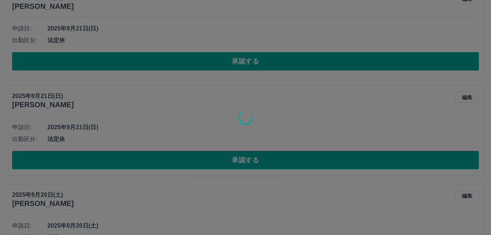
scroll to position [677, 0]
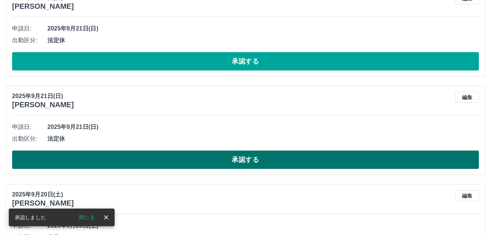
click at [224, 155] on button "承認する" at bounding box center [245, 160] width 467 height 18
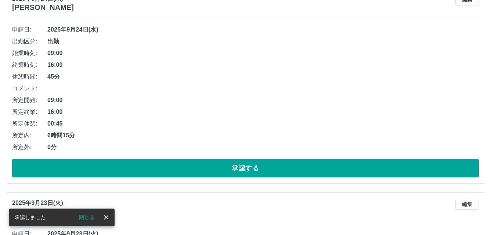
scroll to position [101, 0]
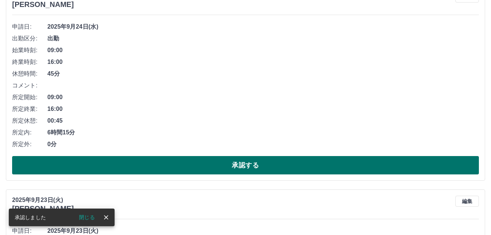
click at [224, 161] on button "承認する" at bounding box center [245, 165] width 467 height 18
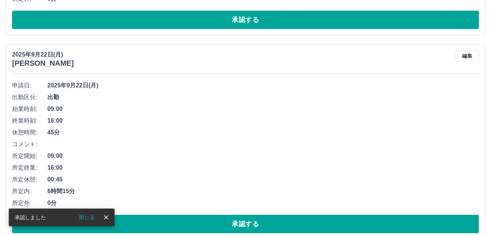
scroll to position [7, 0]
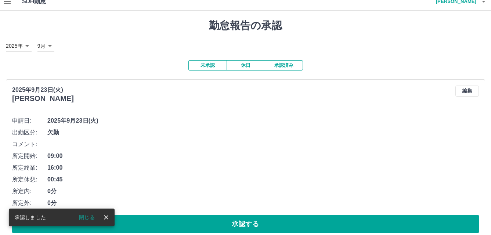
click at [188, 221] on button "承認する" at bounding box center [245, 224] width 467 height 18
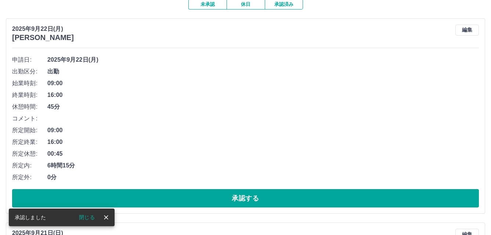
scroll to position [110, 0]
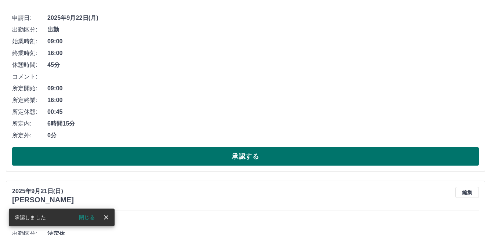
click at [217, 159] on button "承認する" at bounding box center [245, 156] width 467 height 18
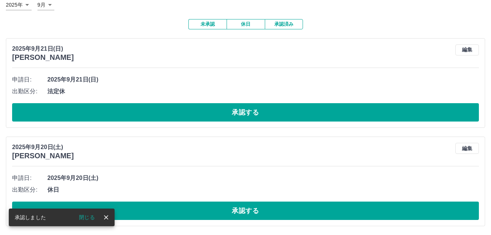
scroll to position [0, 0]
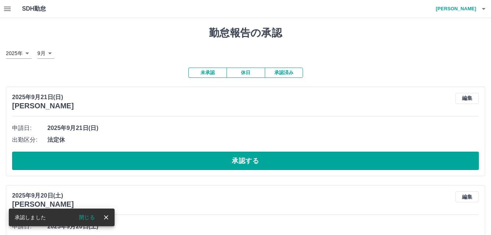
click at [219, 158] on button "承認する" at bounding box center [245, 161] width 467 height 18
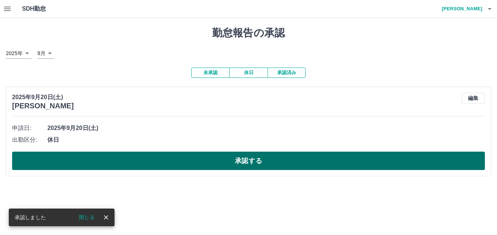
click at [219, 163] on button "承認する" at bounding box center [248, 161] width 473 height 18
